Goal: Information Seeking & Learning: Learn about a topic

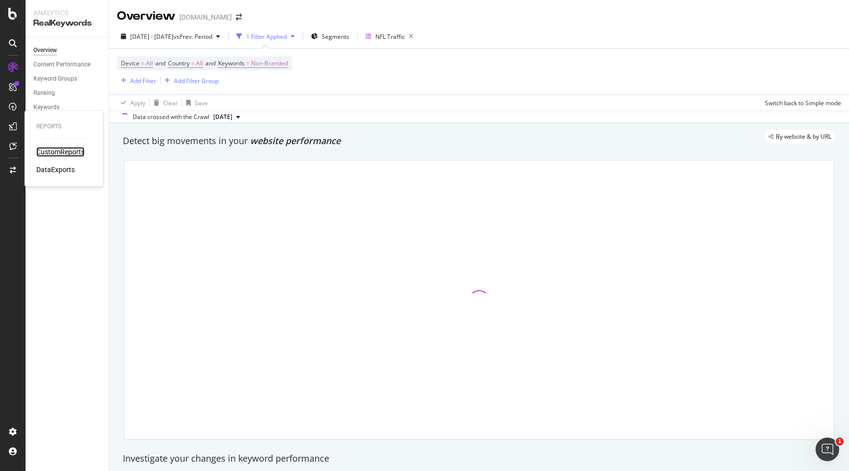
click at [46, 151] on div "CustomReports" at bounding box center [60, 152] width 48 height 10
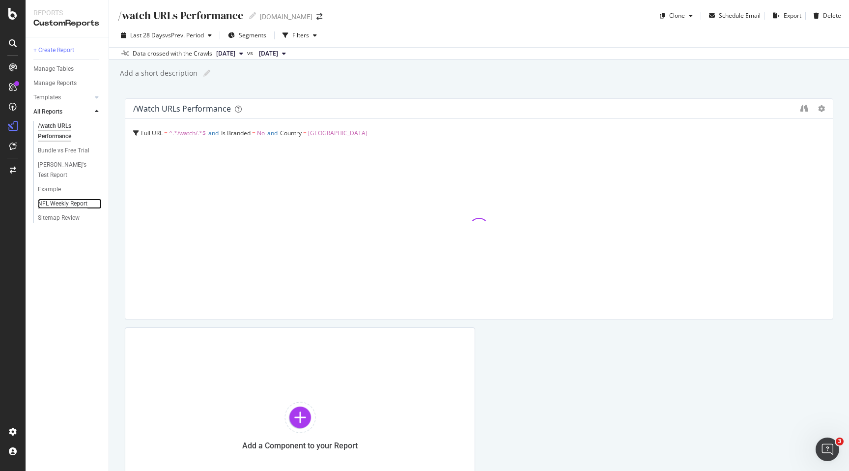
click at [60, 202] on div "NFL Weekly Report" at bounding box center [63, 204] width 50 height 10
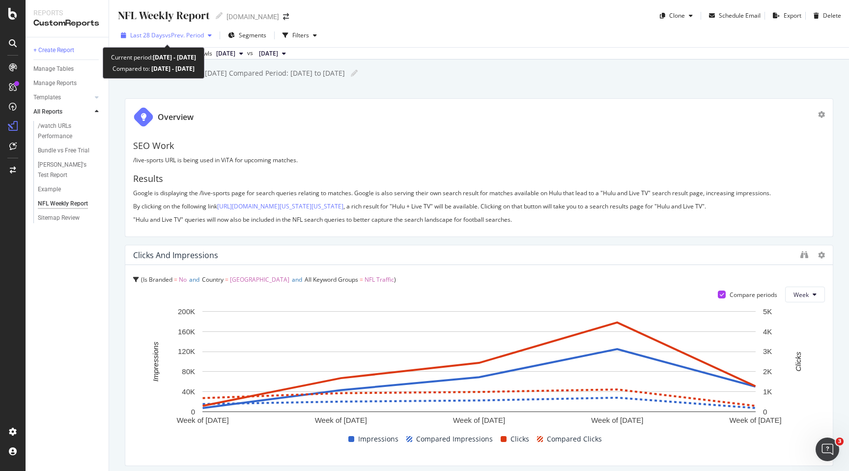
click at [212, 35] on icon "button" at bounding box center [210, 35] width 4 height 6
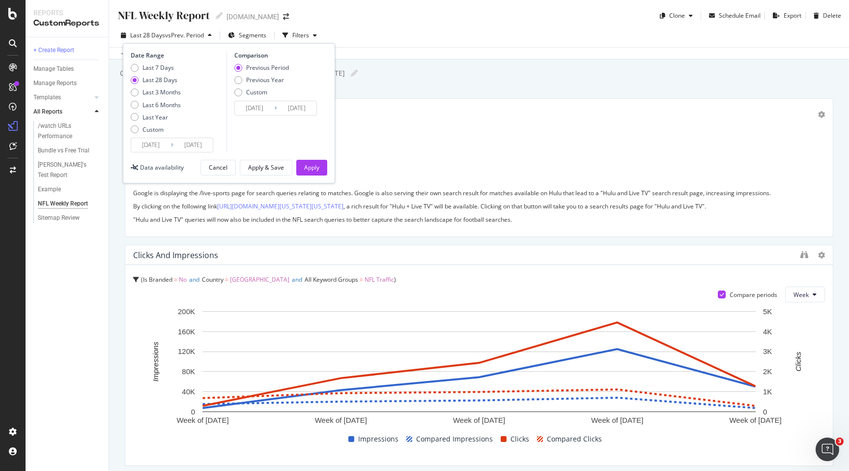
click at [384, 115] on div "Overview" at bounding box center [475, 117] width 685 height 21
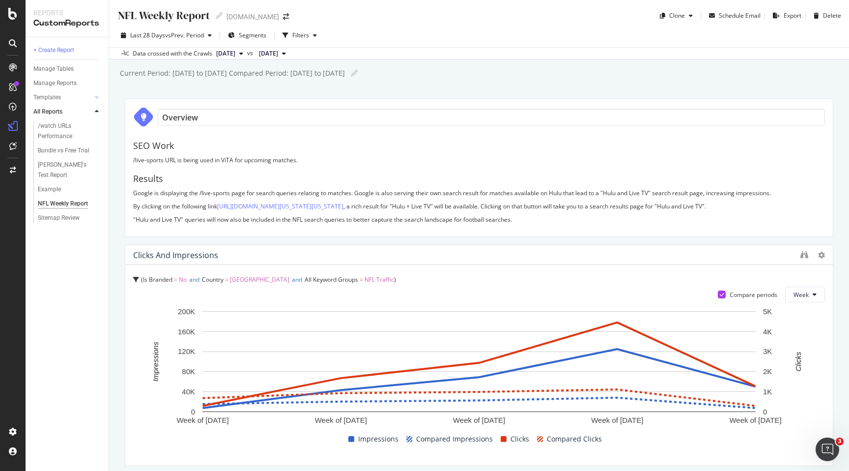
click at [355, 173] on div "SEO Work /live-sports URL is being used in ViTA for upcoming matches. Results G…" at bounding box center [479, 179] width 692 height 97
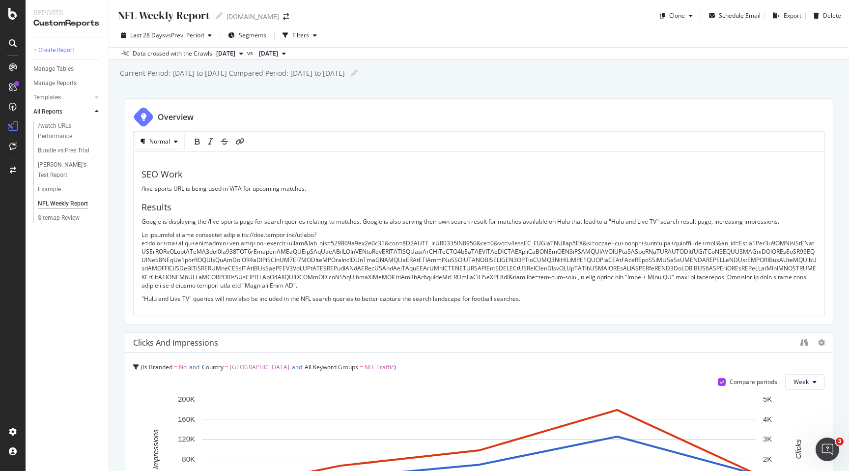
click at [533, 298] on p ""Hulu and Live TV" queries will now also be included in the NFL search queries …" at bounding box center [479, 298] width 675 height 8
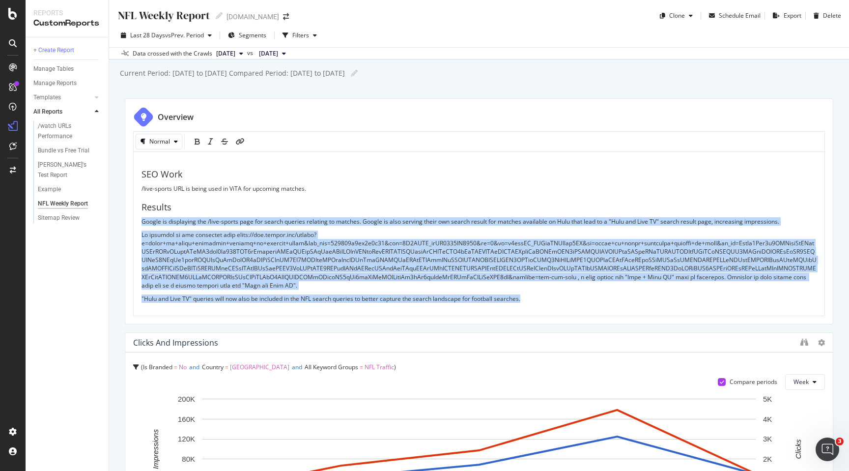
copy div "Google is displaying the /live-sports page for search queries relating to match…"
click at [52, 149] on div "RealKeywords" at bounding box center [58, 146] width 44 height 10
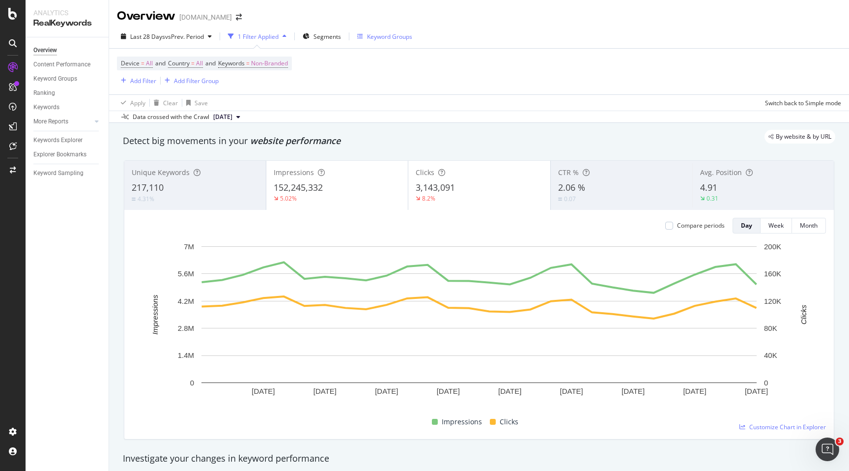
click at [390, 37] on div "Keyword Groups" at bounding box center [389, 36] width 45 height 8
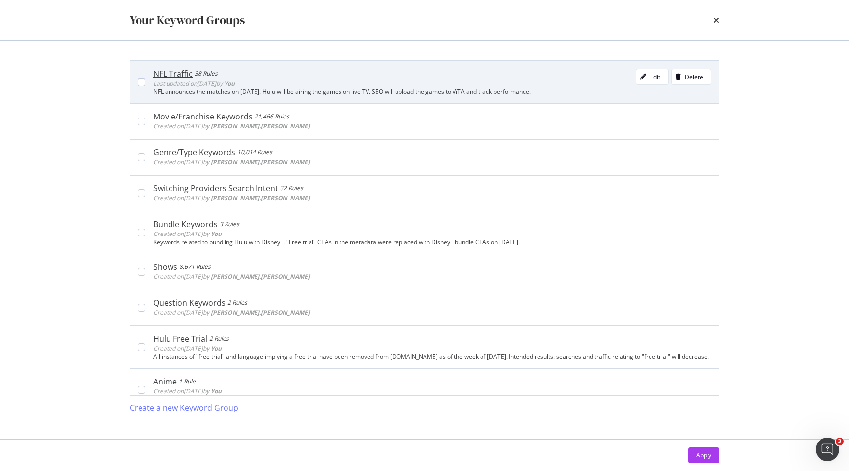
click at [358, 74] on div "NFL Traffic 38 Rules Last updated on [DATE] by You Edit Delete" at bounding box center [432, 79] width 558 height 20
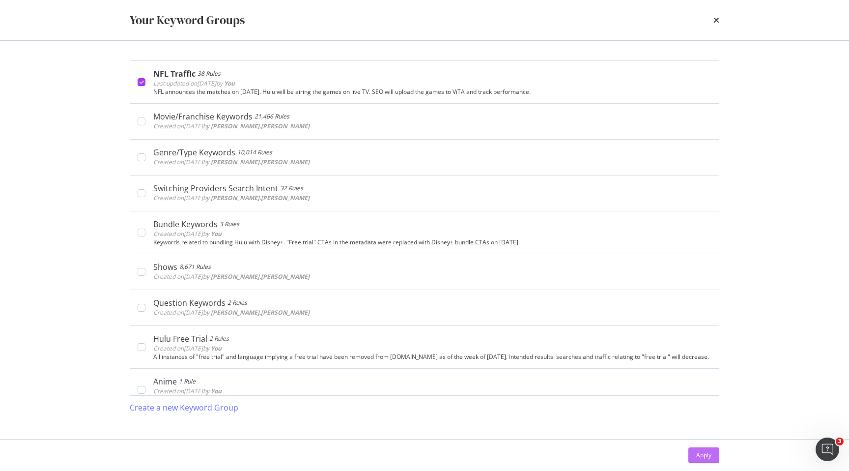
click at [697, 454] on div "Apply" at bounding box center [704, 455] width 15 height 8
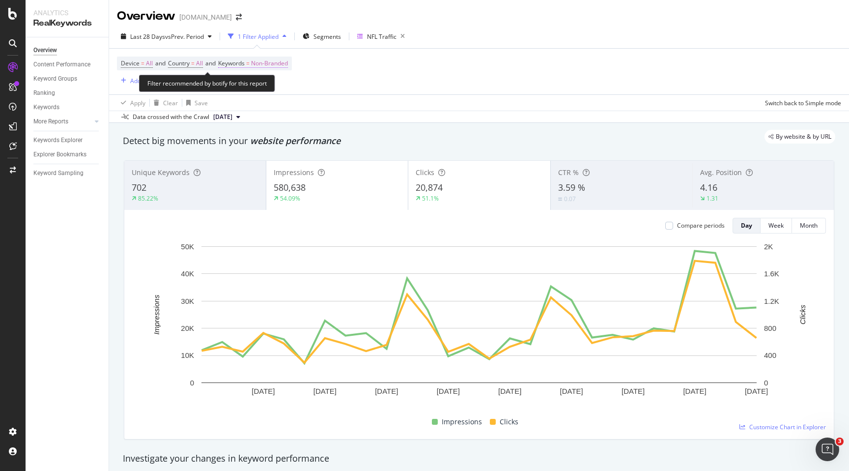
click at [288, 62] on span "Non-Branded" at bounding box center [269, 64] width 37 height 14
click at [272, 87] on span "Non-Branded" at bounding box center [253, 87] width 41 height 8
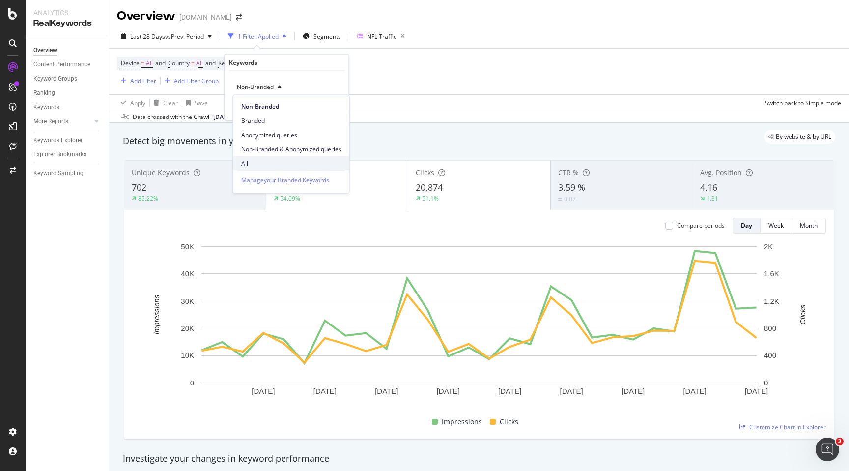
click at [258, 160] on span "All" at bounding box center [291, 163] width 100 height 9
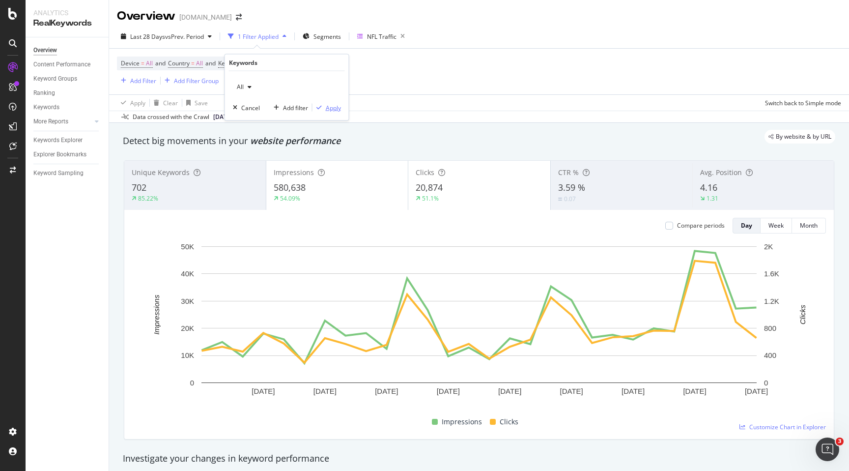
click at [333, 107] on div "Apply" at bounding box center [333, 107] width 15 height 8
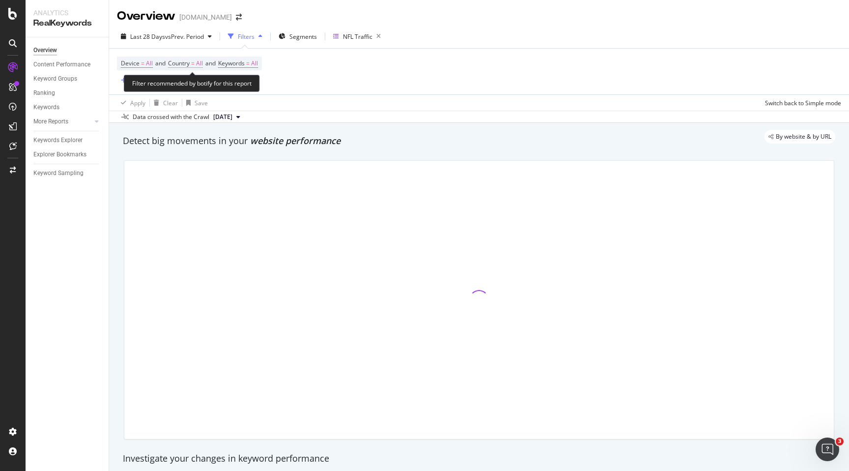
click at [203, 62] on span "All" at bounding box center [199, 64] width 7 height 14
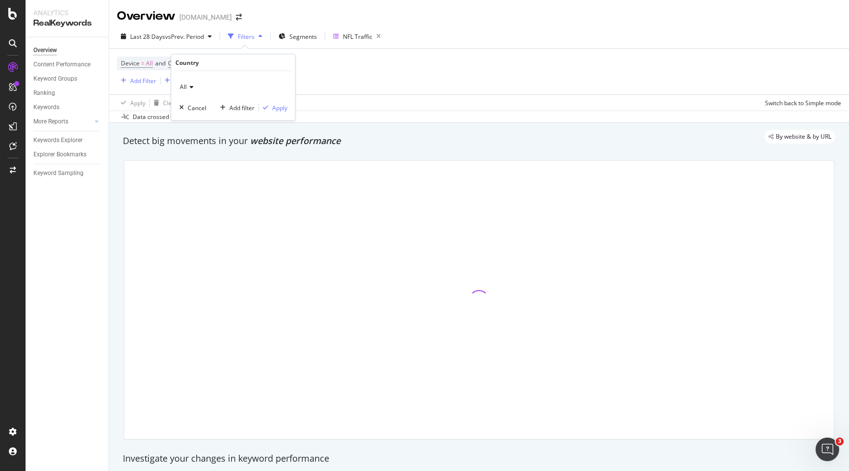
click at [191, 86] on icon at bounding box center [190, 87] width 7 height 6
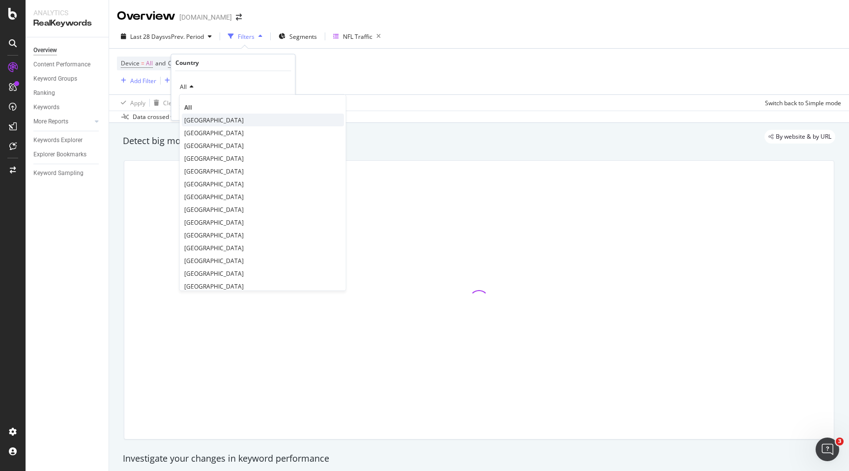
click at [194, 122] on span "[GEOGRAPHIC_DATA]" at bounding box center [213, 120] width 59 height 8
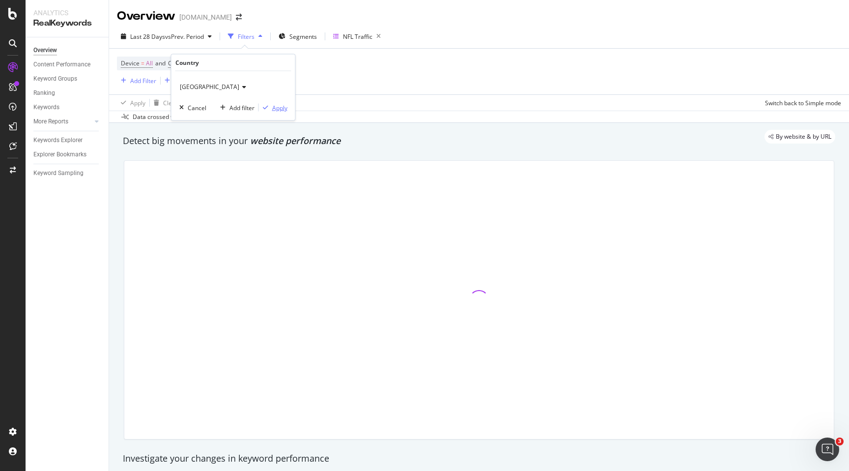
click at [279, 109] on div "Apply" at bounding box center [279, 107] width 15 height 8
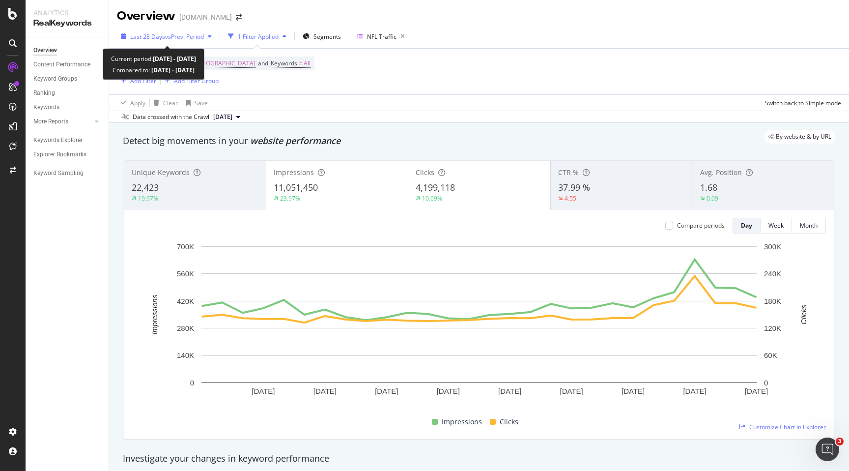
click at [208, 38] on div "button" at bounding box center [210, 36] width 12 height 6
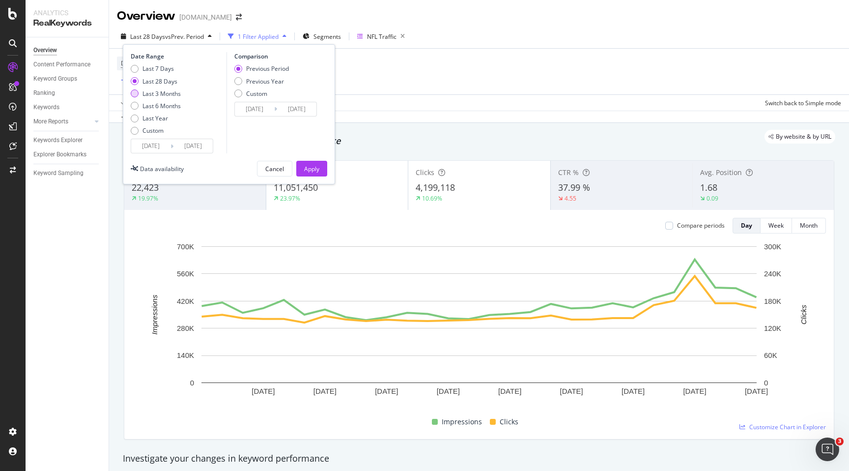
click at [175, 93] on div "Last 3 Months" at bounding box center [162, 93] width 38 height 8
type input "[DATE]"
click at [272, 82] on div "Previous Year" at bounding box center [265, 81] width 38 height 8
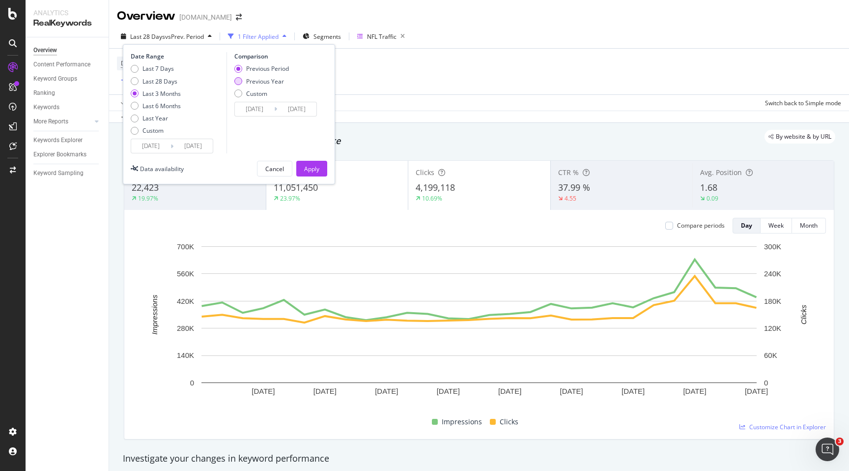
type input "[DATE]"
click at [306, 165] on div "Apply" at bounding box center [311, 169] width 15 height 8
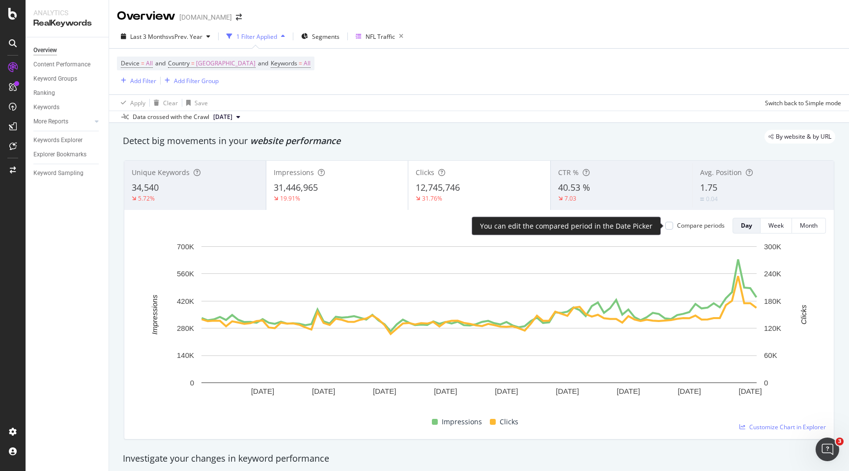
click at [713, 225] on div "Compare periods" at bounding box center [701, 225] width 48 height 8
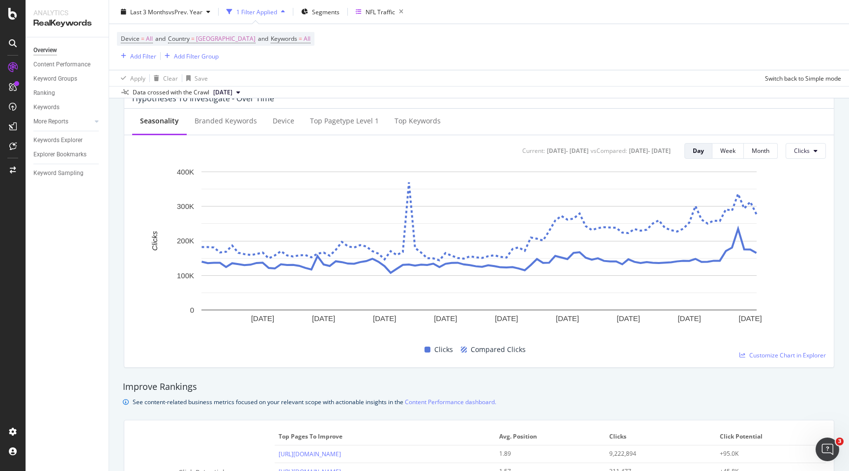
scroll to position [389, 0]
click at [818, 151] on button "Clicks" at bounding box center [806, 152] width 40 height 16
click at [762, 143] on span "Impressions" at bounding box center [755, 142] width 46 height 9
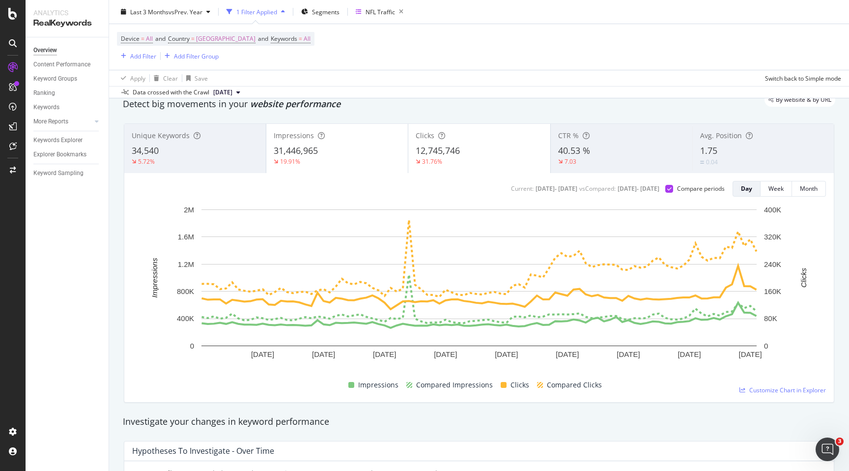
scroll to position [0, 0]
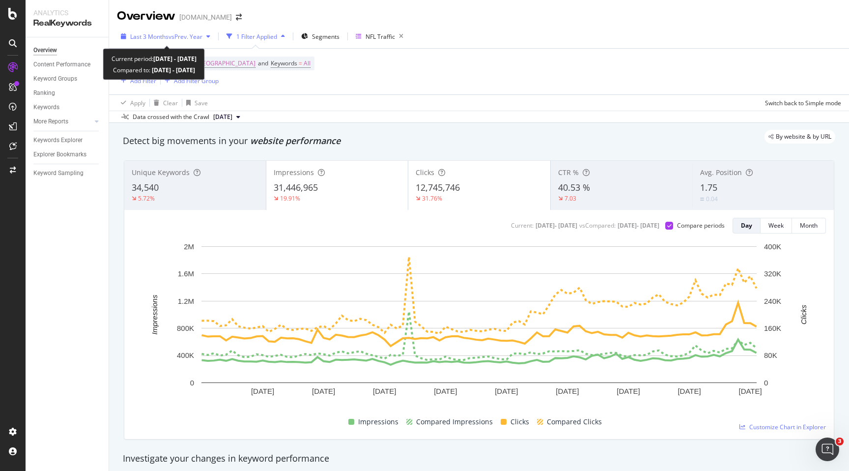
click at [208, 37] on div "button" at bounding box center [209, 36] width 12 height 6
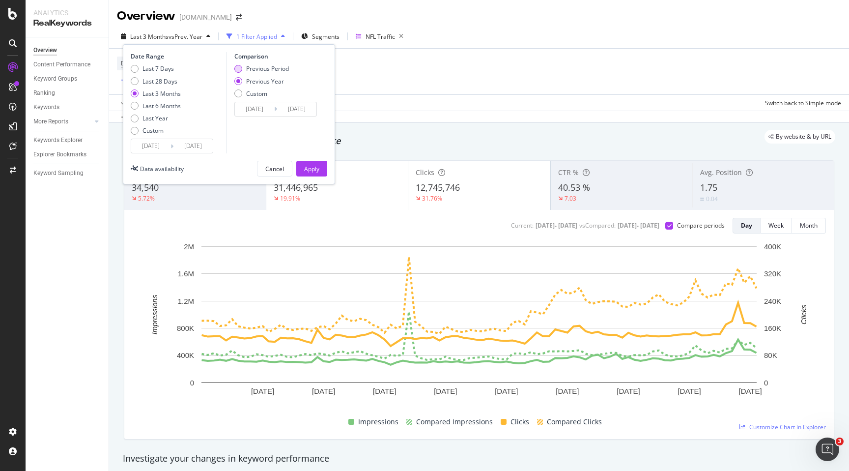
click at [237, 69] on div "Previous Period" at bounding box center [238, 69] width 8 height 8
type input "[DATE]"
click at [305, 171] on div "Apply" at bounding box center [311, 169] width 15 height 8
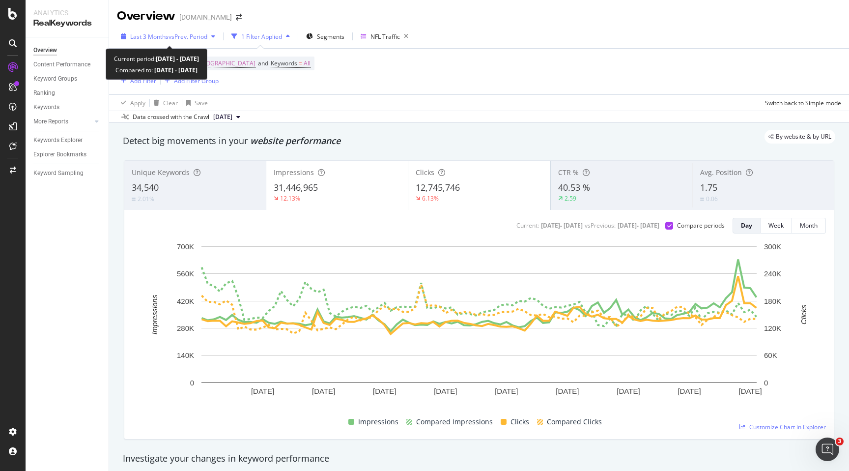
click at [215, 35] on icon "button" at bounding box center [213, 36] width 4 height 6
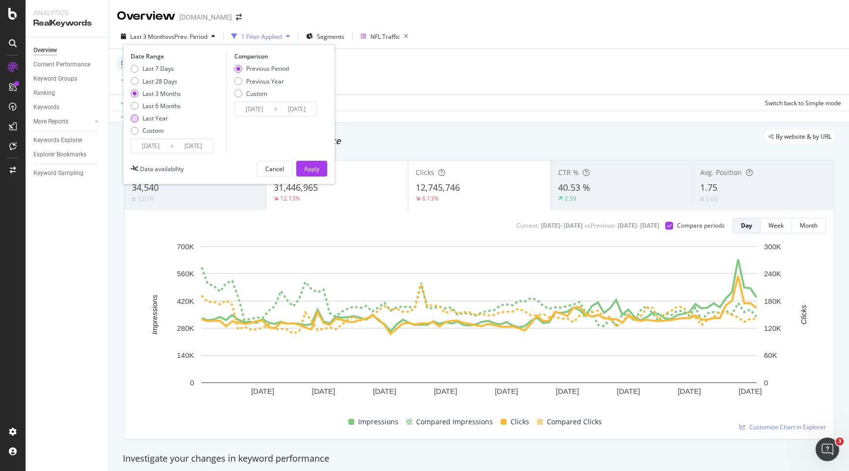
click at [165, 116] on div "Last Year" at bounding box center [156, 118] width 26 height 8
type input "[DATE]"
click at [311, 169] on div "Apply" at bounding box center [311, 169] width 15 height 8
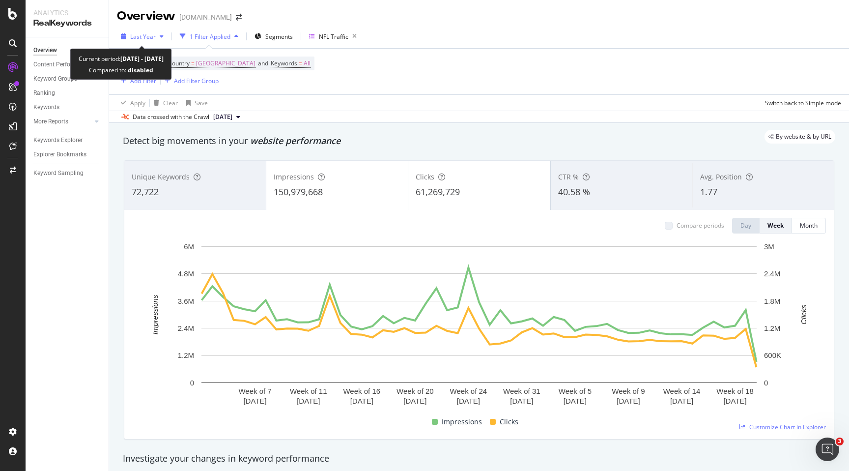
click at [155, 38] on div "Last Year" at bounding box center [142, 36] width 51 height 15
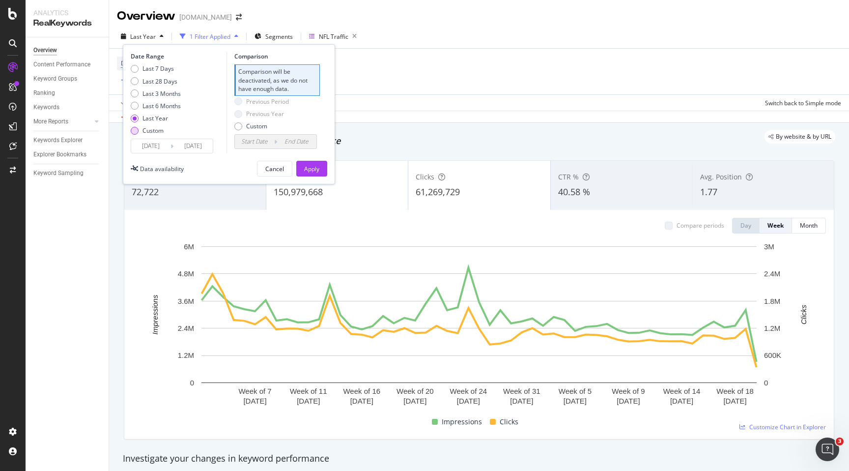
click at [157, 134] on div "Custom" at bounding box center [153, 130] width 21 height 8
type input "[DATE]"
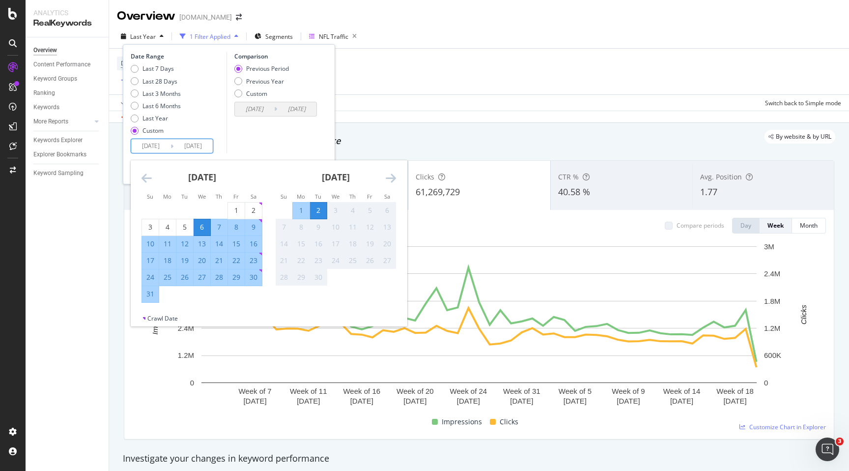
click at [158, 148] on input "[DATE]" at bounding box center [150, 146] width 39 height 14
click at [144, 178] on icon "Move backward to switch to the previous month." at bounding box center [147, 178] width 10 height 12
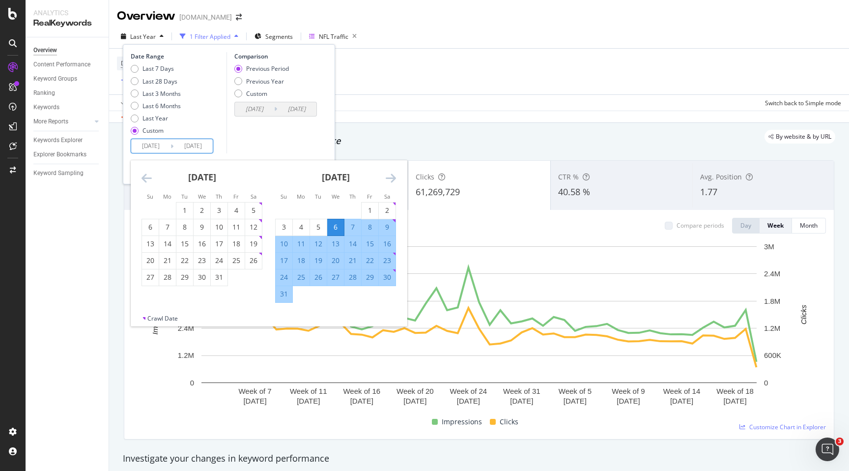
click at [144, 178] on icon "Move backward to switch to the previous month." at bounding box center [147, 178] width 10 height 12
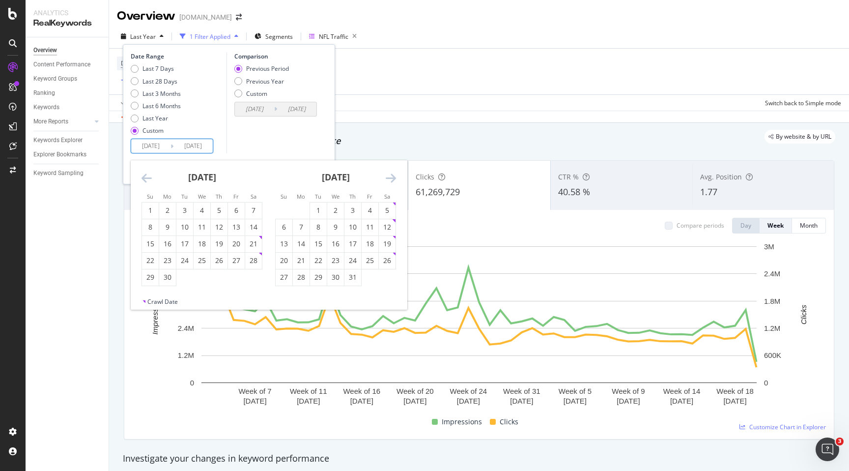
click at [144, 178] on icon "Move backward to switch to the previous month." at bounding box center [147, 178] width 10 height 12
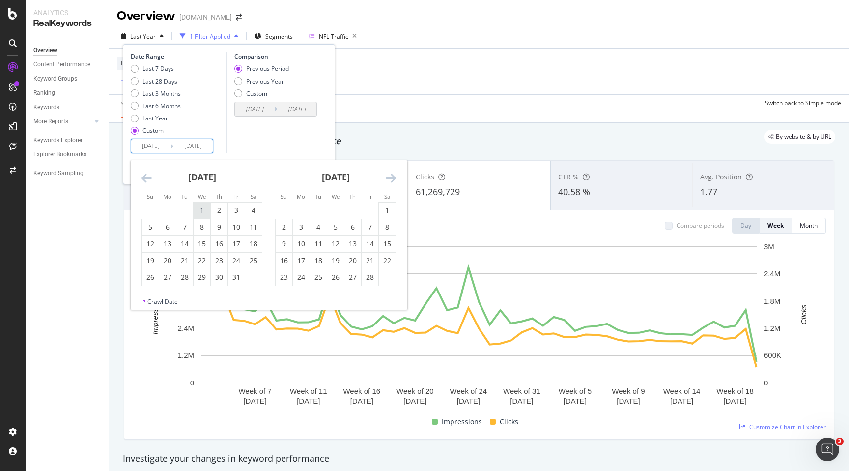
click at [202, 215] on div "1" at bounding box center [202, 210] width 17 height 10
type input "[DATE]"
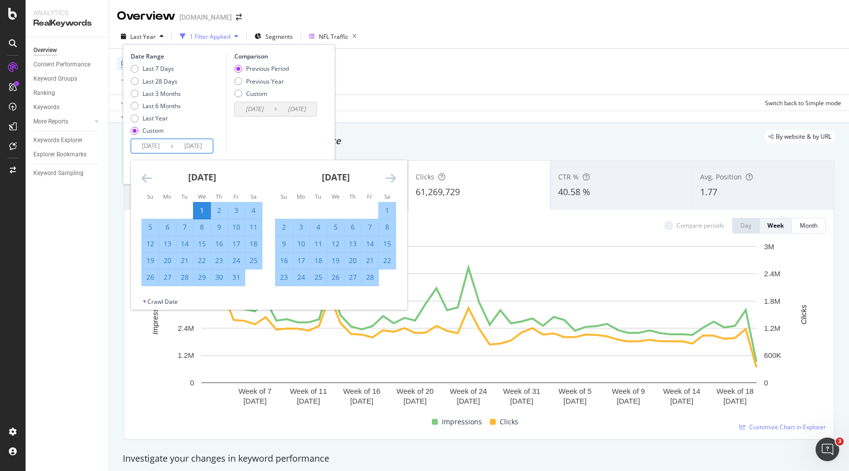
click at [391, 177] on icon "Move forward to switch to the next month." at bounding box center [391, 178] width 10 height 12
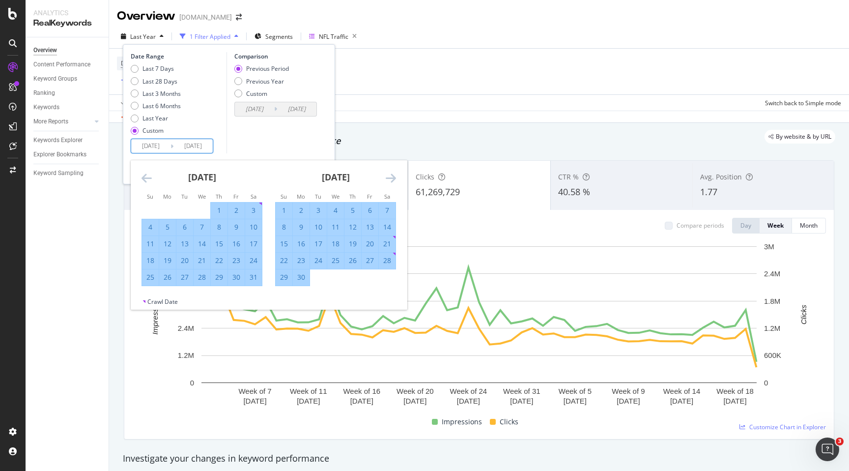
click at [391, 177] on icon "Move forward to switch to the next month." at bounding box center [391, 178] width 10 height 12
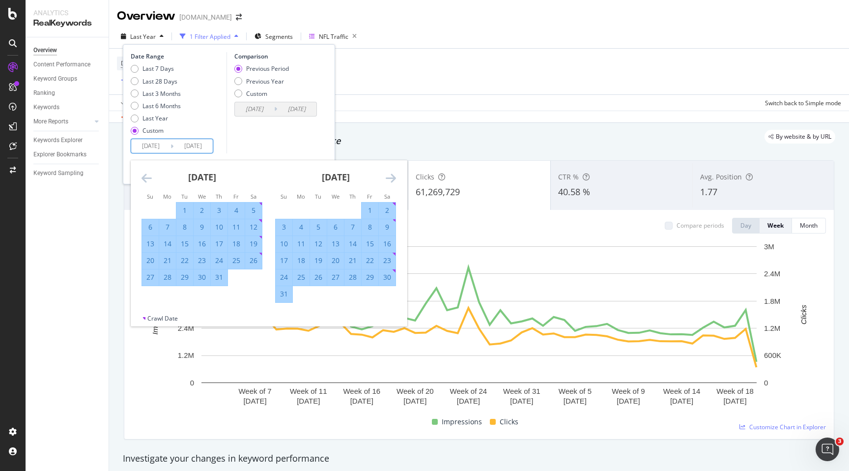
click at [391, 177] on icon "Move forward to switch to the next month." at bounding box center [391, 178] width 10 height 12
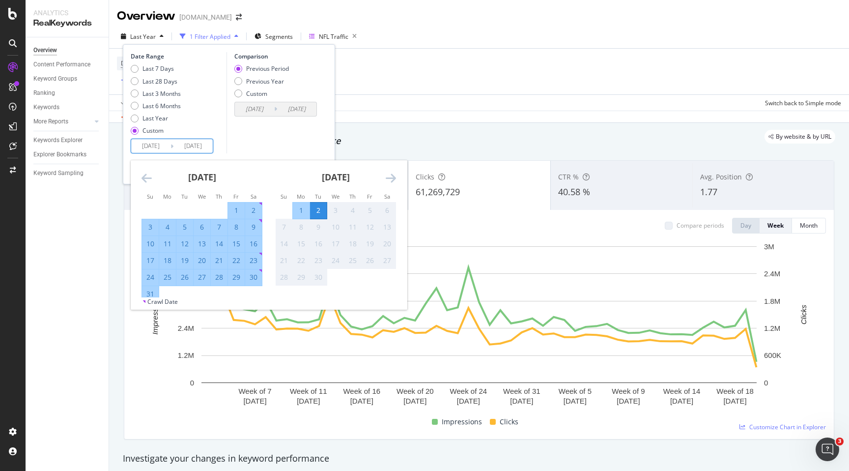
click at [391, 177] on icon "Move forward to switch to the next month." at bounding box center [391, 178] width 10 height 12
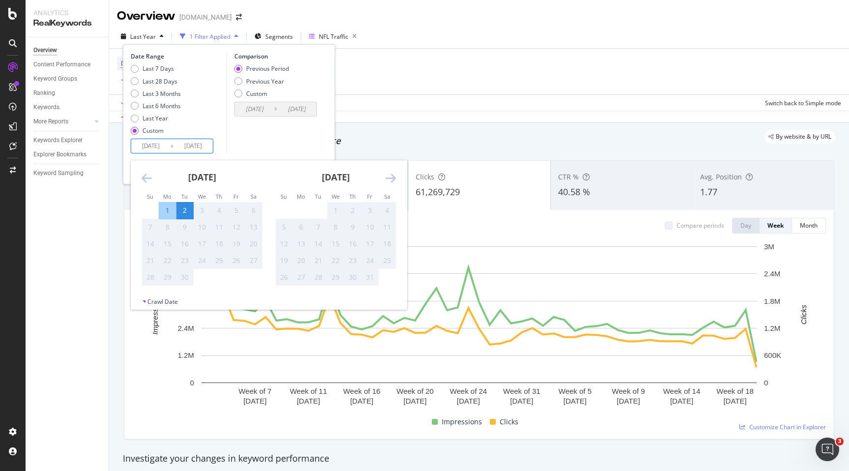
click at [182, 211] on div "2" at bounding box center [184, 210] width 17 height 10
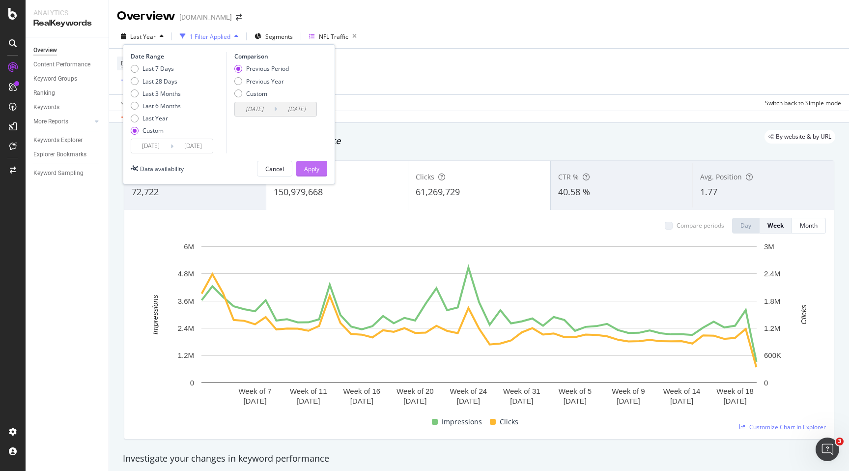
click at [319, 169] on div "Apply" at bounding box center [311, 169] width 15 height 8
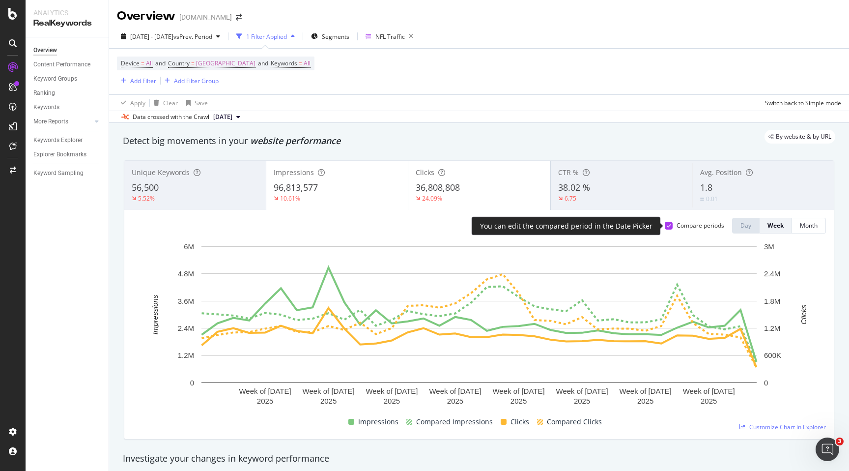
click at [671, 227] on div at bounding box center [669, 226] width 8 height 8
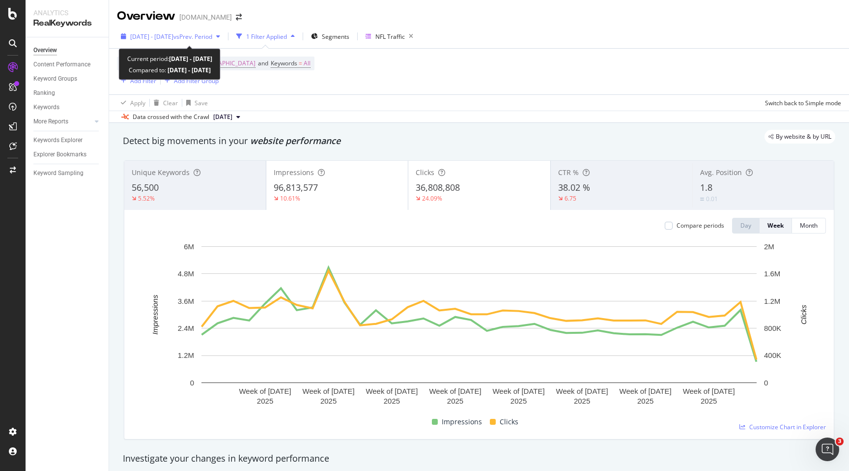
click at [224, 39] on div "button" at bounding box center [218, 36] width 12 height 6
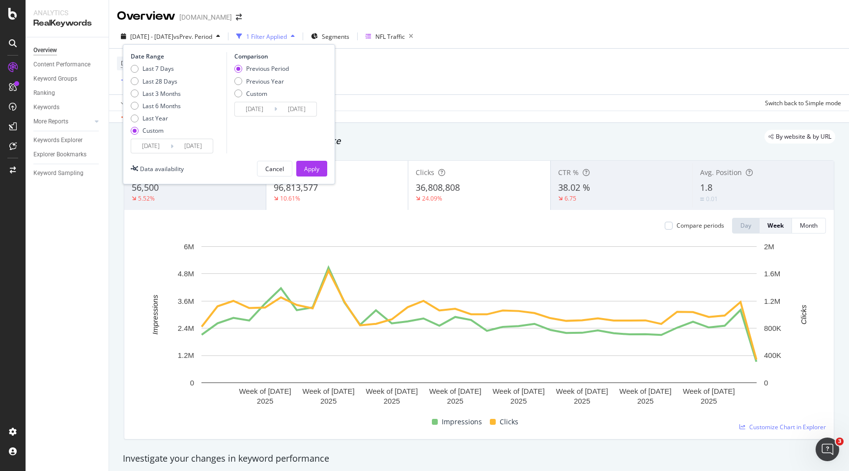
click at [239, 65] on div "Previous Period" at bounding box center [238, 69] width 8 height 8
click at [277, 169] on div "Cancel" at bounding box center [274, 169] width 19 height 8
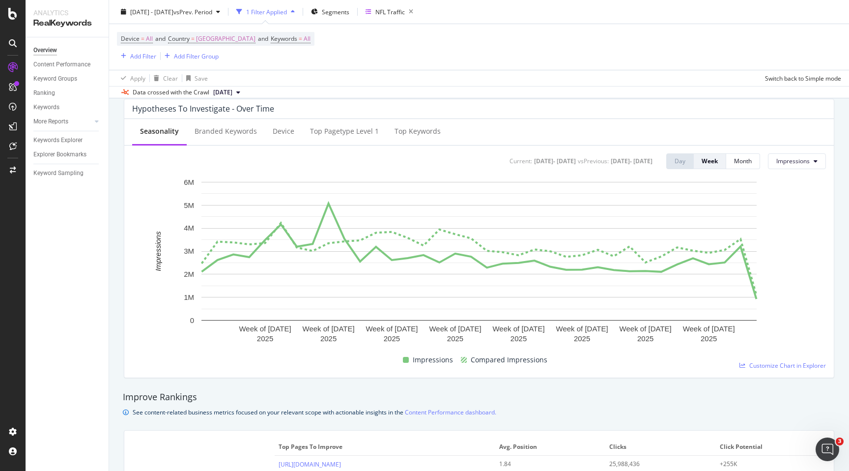
scroll to position [378, 0]
click at [786, 165] on span "Impressions" at bounding box center [793, 161] width 33 height 8
click at [787, 183] on span "Clicks" at bounding box center [800, 181] width 46 height 9
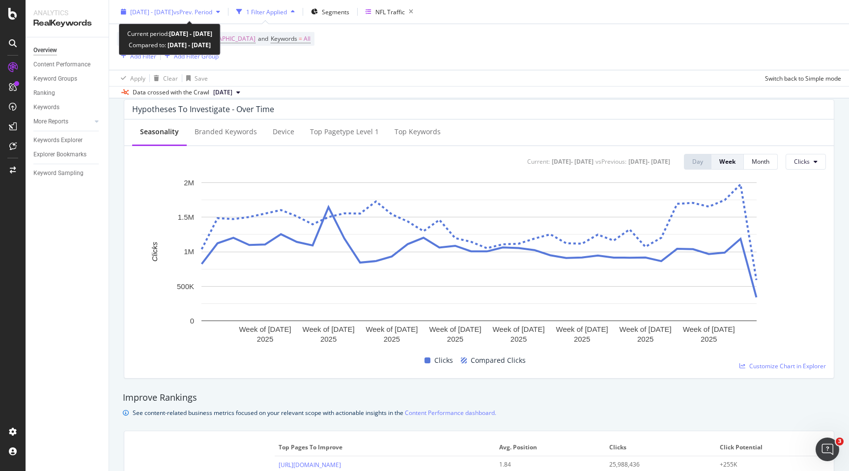
click at [212, 12] on span "vs Prev. Period" at bounding box center [193, 11] width 39 height 8
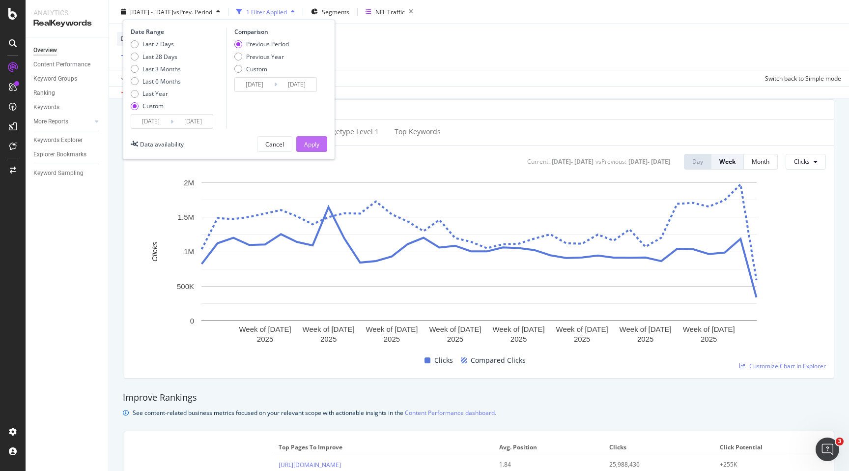
click at [311, 139] on div "Apply" at bounding box center [311, 144] width 15 height 15
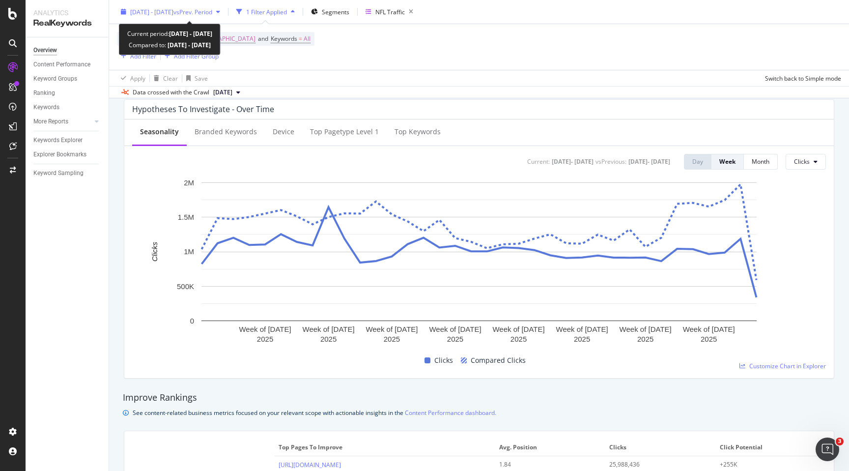
click at [224, 12] on div "button" at bounding box center [218, 12] width 12 height 6
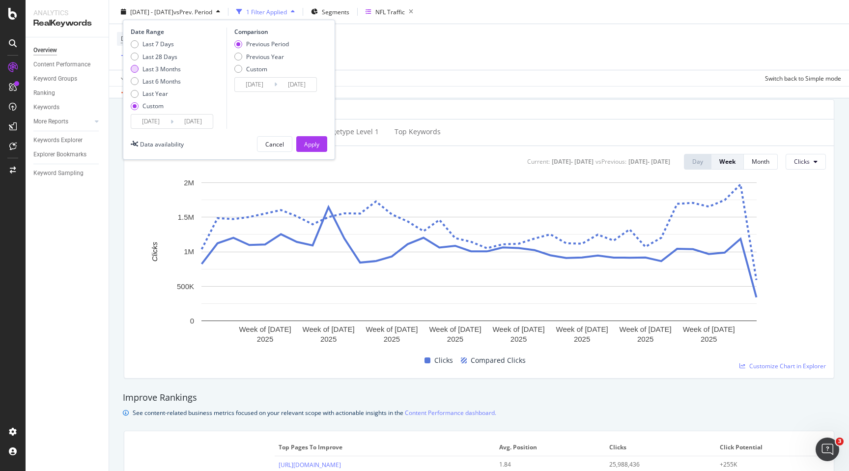
click at [173, 72] on div "Last 3 Months" at bounding box center [162, 68] width 38 height 8
type input "[DATE]"
click at [313, 135] on div "Date Range Last 7 Days Last 28 Days Last 3 Months Last 6 Months Last Year Custo…" at bounding box center [229, 90] width 212 height 140
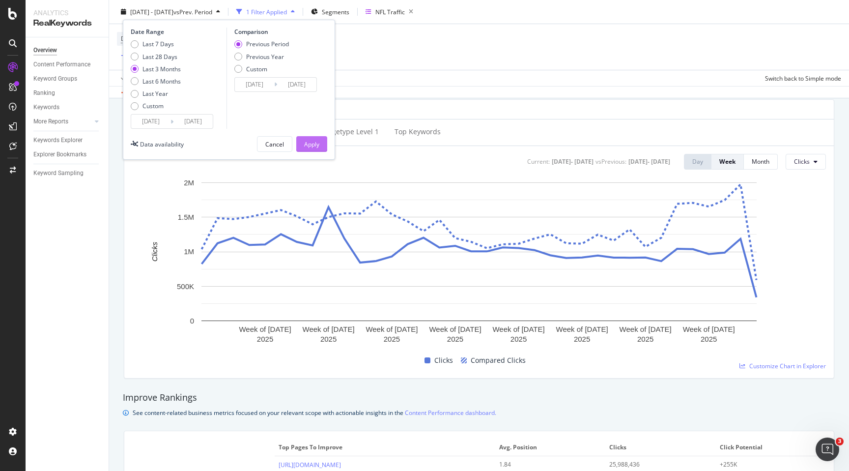
click at [315, 146] on div "Apply" at bounding box center [311, 144] width 15 height 8
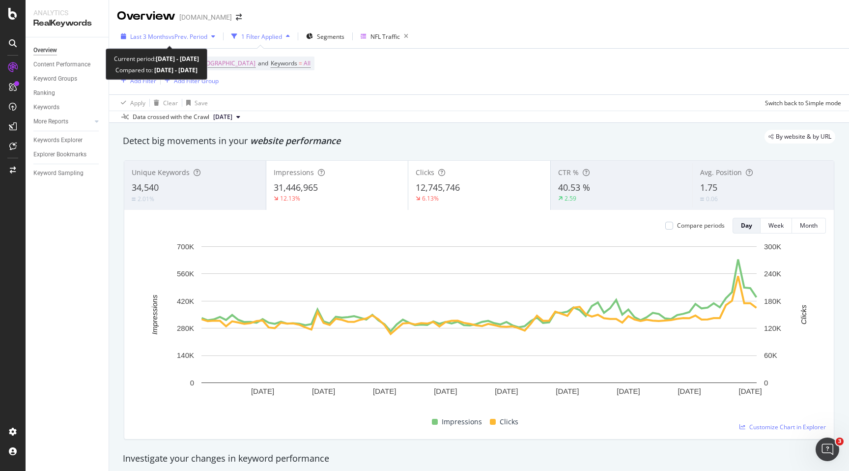
click at [212, 38] on div "button" at bounding box center [213, 36] width 12 height 6
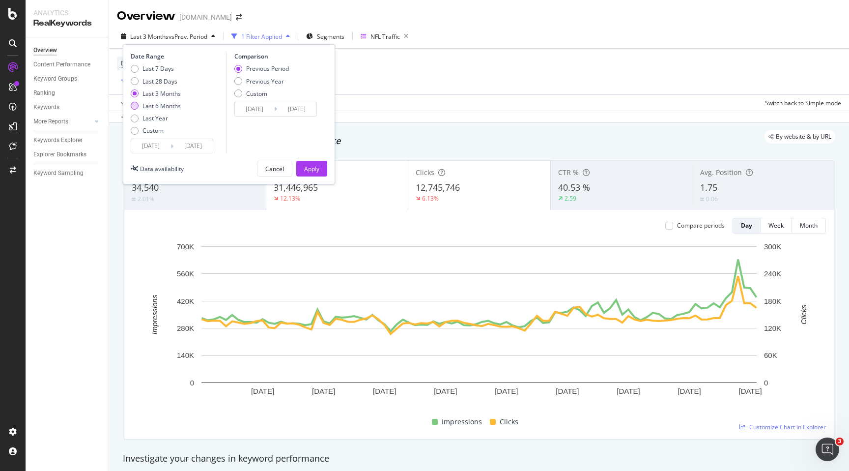
click at [179, 105] on div "Last 6 Months" at bounding box center [162, 106] width 38 height 8
type input "[DATE]"
type input "2024/08/30"
type input "2025/03/02"
click at [315, 172] on div "Apply" at bounding box center [311, 169] width 15 height 8
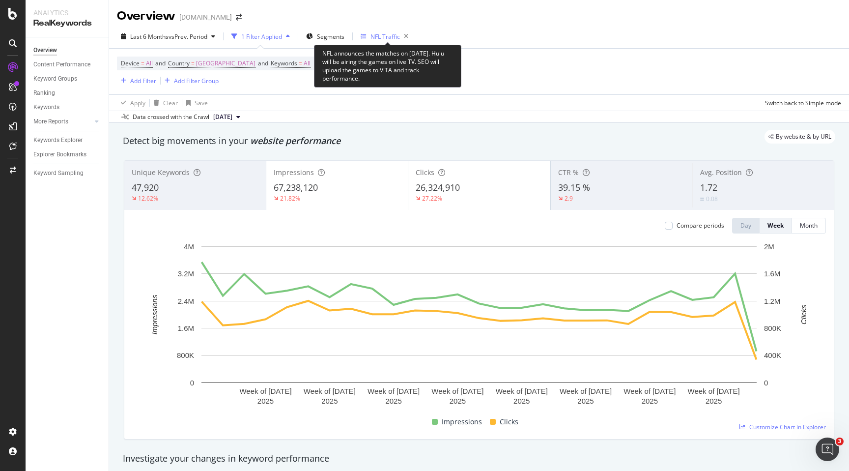
click at [381, 43] on div "NFL Traffic" at bounding box center [387, 36] width 52 height 15
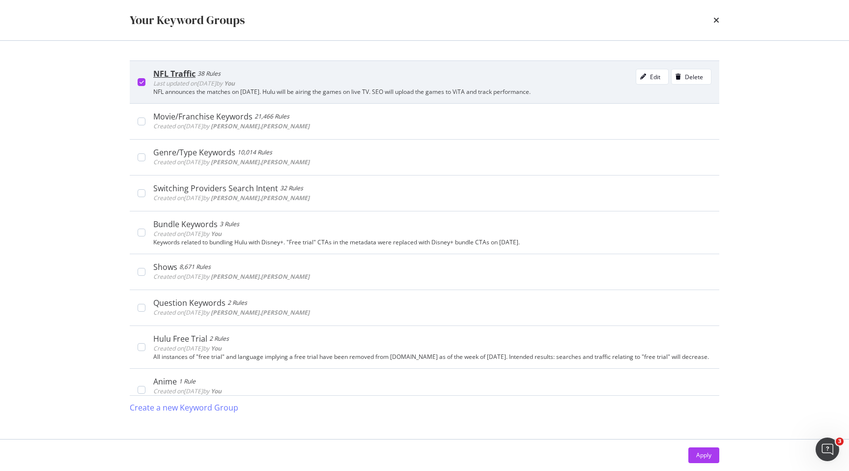
click at [382, 92] on div "NFL announces the matches on [DATE]. Hulu will be airing the games on live TV. …" at bounding box center [432, 91] width 558 height 7
click at [655, 74] on div "Edit" at bounding box center [655, 77] width 10 height 8
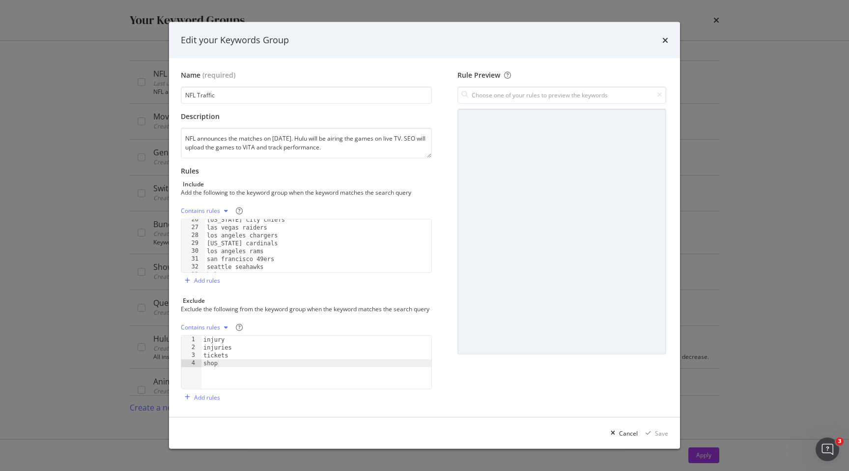
scroll to position [214, 0]
click at [278, 264] on div "los angeles chargers arizona cardinals los angeles rams san francisco 49ers sea…" at bounding box center [318, 251] width 227 height 69
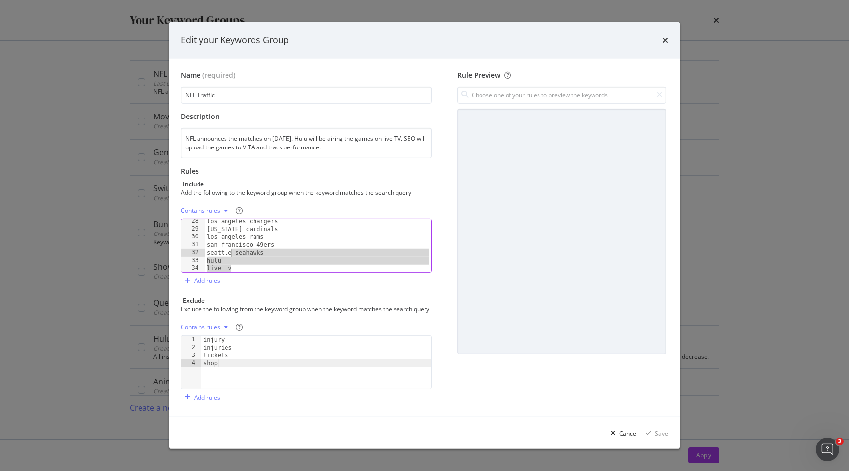
type textarea "hulu live tv"
type textarea "seattle seahawks"
click at [660, 437] on div "Save" at bounding box center [661, 433] width 13 height 8
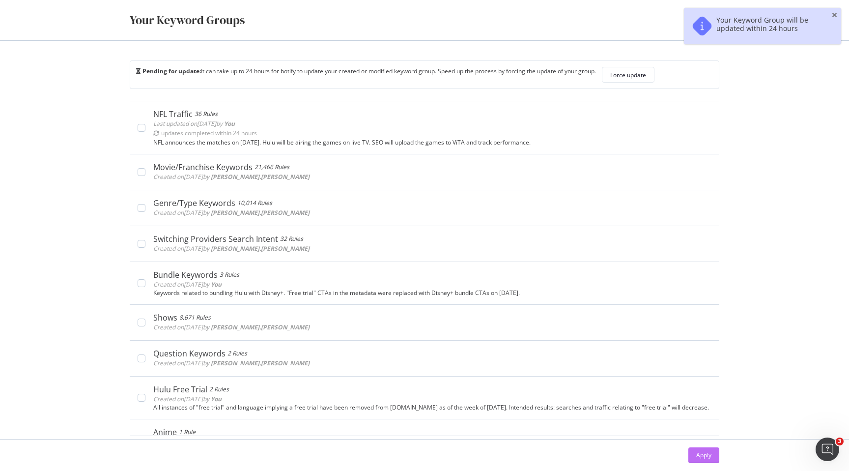
click at [697, 458] on div "Apply" at bounding box center [704, 455] width 15 height 8
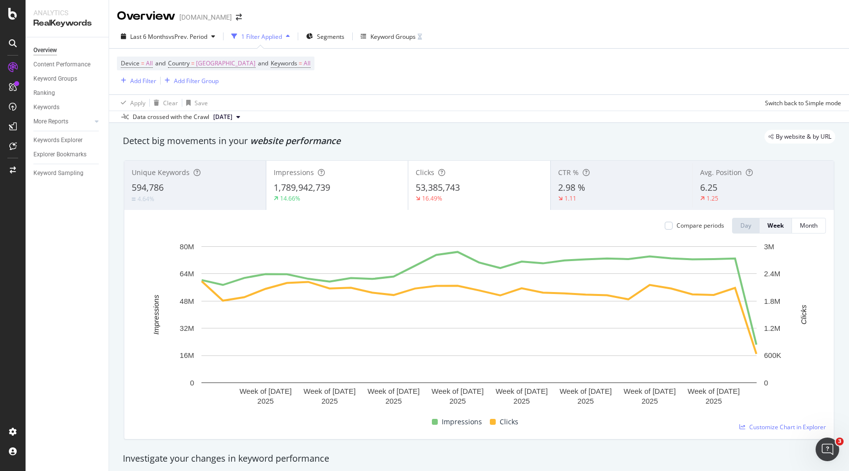
click at [480, 23] on div "Overview hulu.com" at bounding box center [479, 12] width 740 height 25
